Goal: Task Accomplishment & Management: Manage account settings

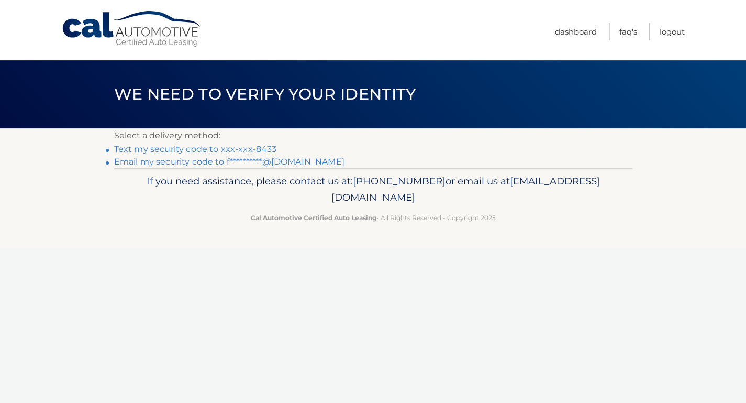
click at [239, 149] on link "Text my security code to xxx-xxx-8433" at bounding box center [195, 149] width 163 height 10
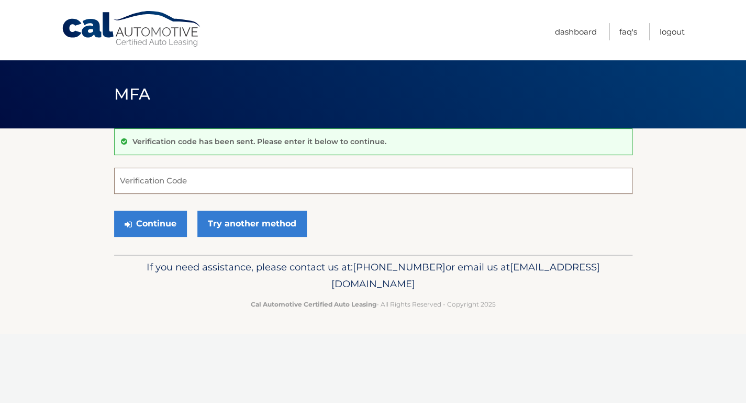
click at [213, 181] on input "Verification Code" at bounding box center [373, 181] width 519 height 26
type input "035834"
click at [133, 215] on button "Continue" at bounding box center [150, 224] width 73 height 26
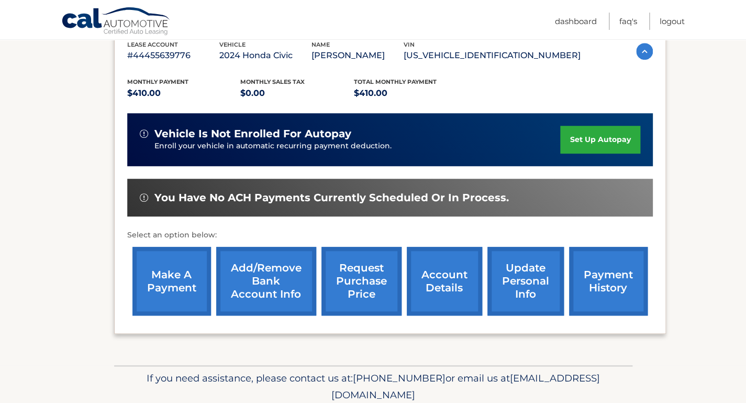
scroll to position [192, 0]
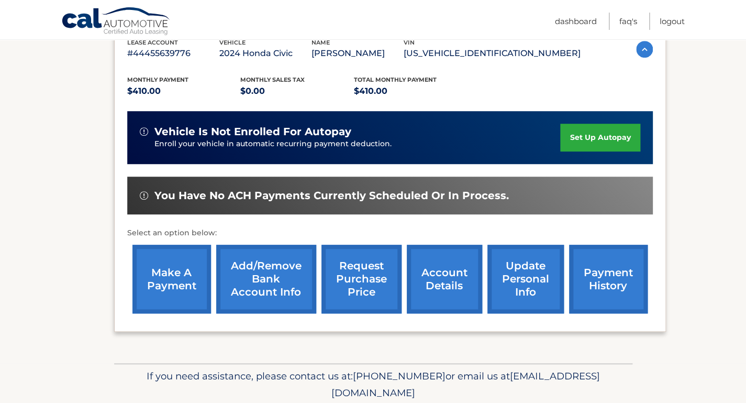
click at [418, 277] on link "account details" at bounding box center [444, 279] width 75 height 69
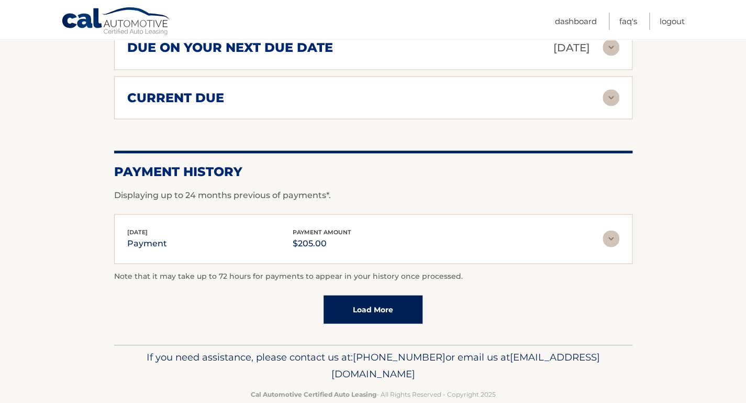
scroll to position [721, 0]
